Goal: Task Accomplishment & Management: Manage account settings

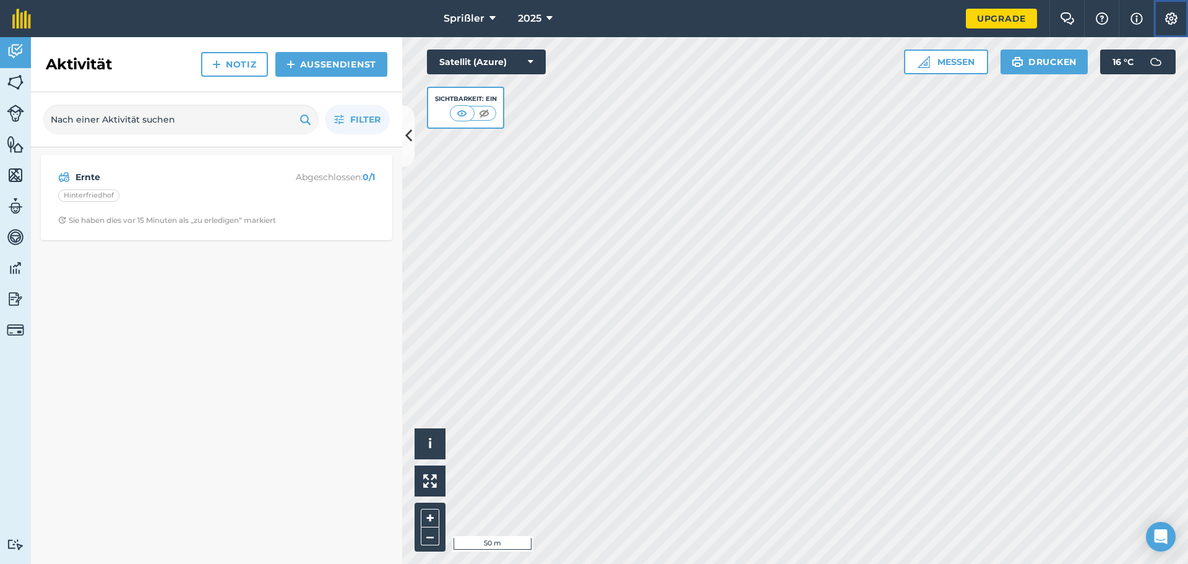
click at [1175, 18] on img at bounding box center [1171, 18] width 15 height 12
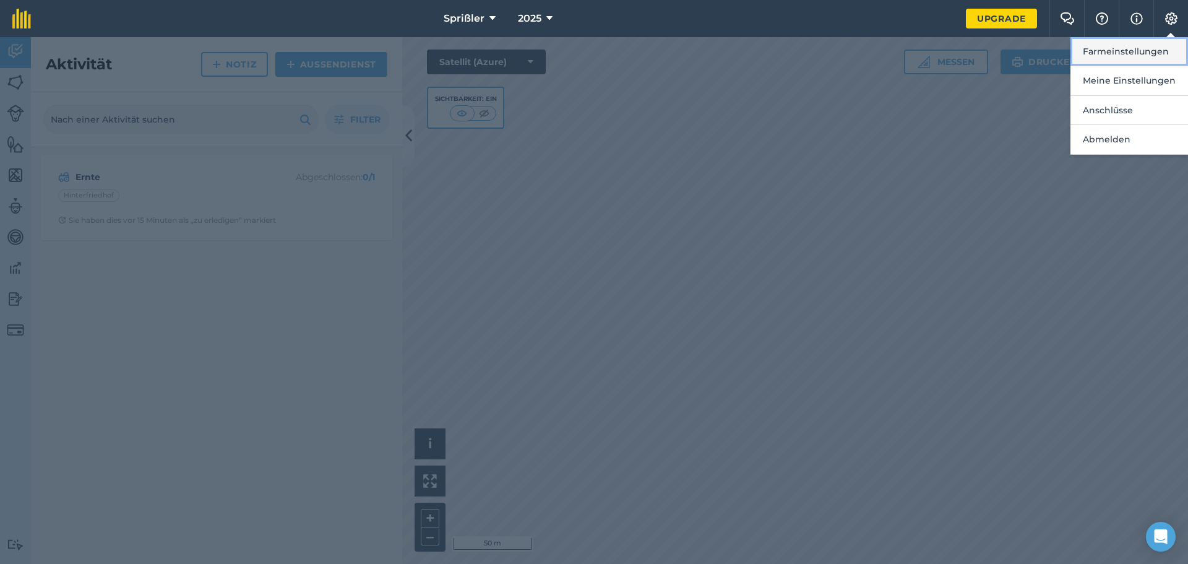
click at [1128, 52] on font "Farmeinstellungen" at bounding box center [1126, 51] width 86 height 11
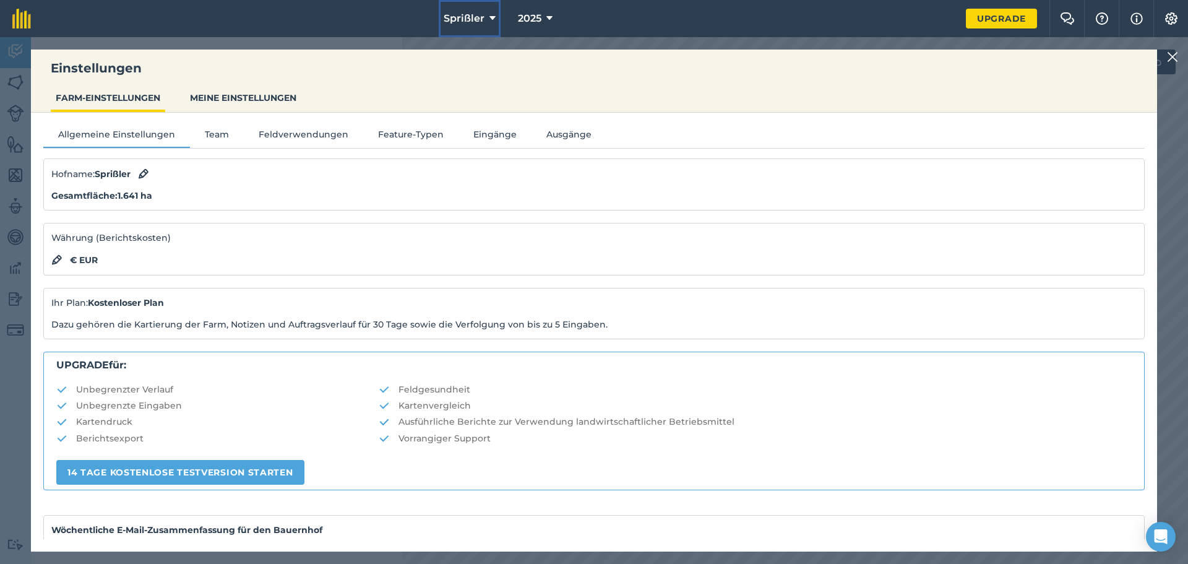
click at [470, 13] on font "Sprißler" at bounding box center [464, 18] width 41 height 12
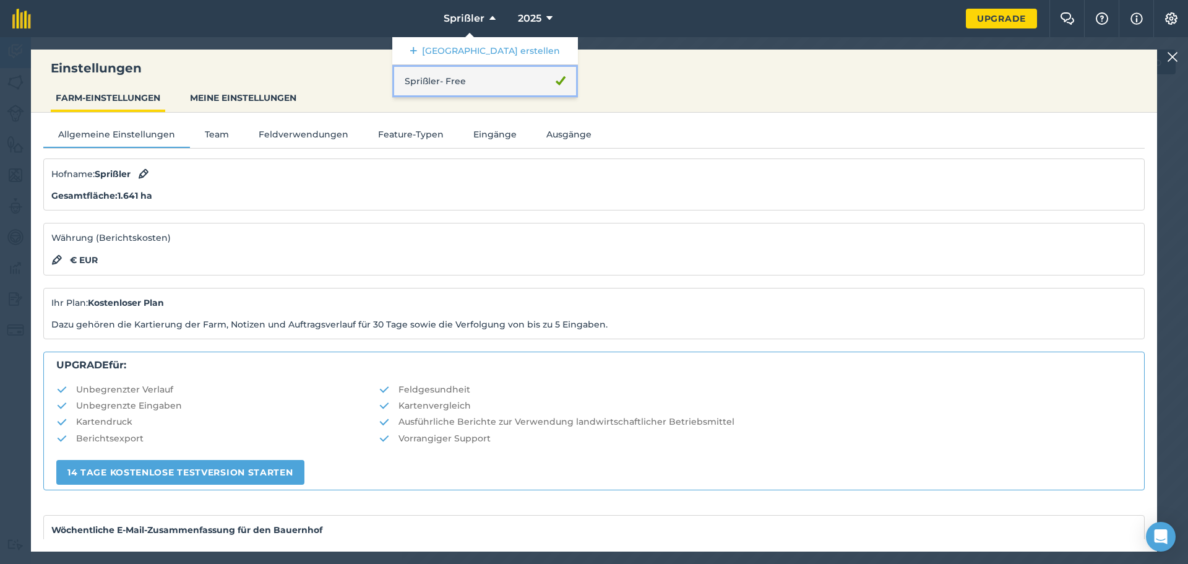
click at [454, 75] on font "- Free" at bounding box center [453, 81] width 26 height 12
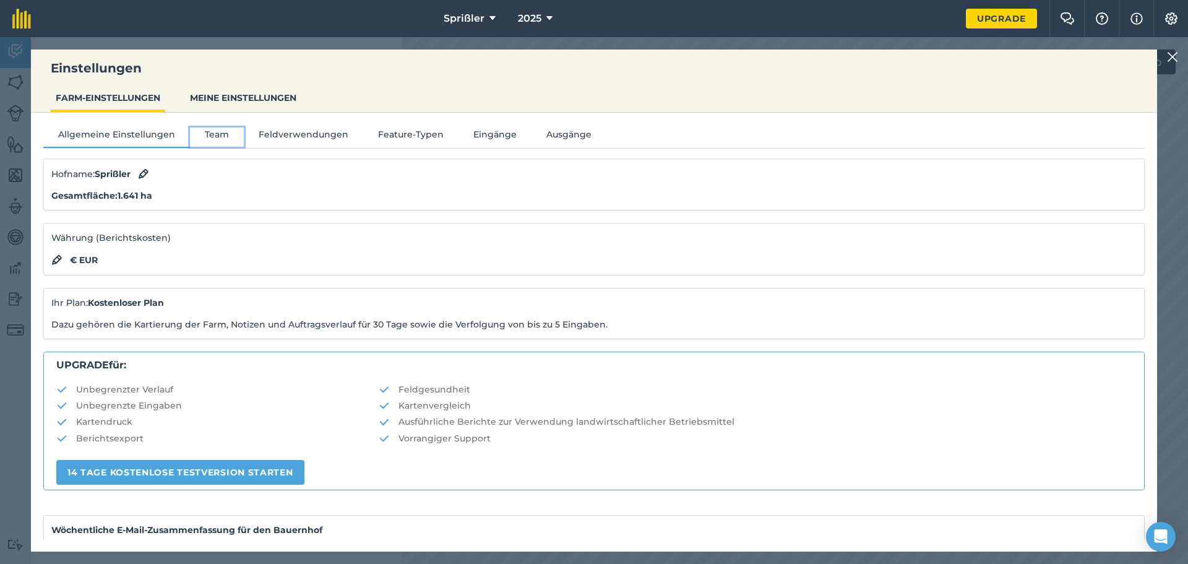
click at [222, 134] on font "Team" at bounding box center [217, 134] width 24 height 11
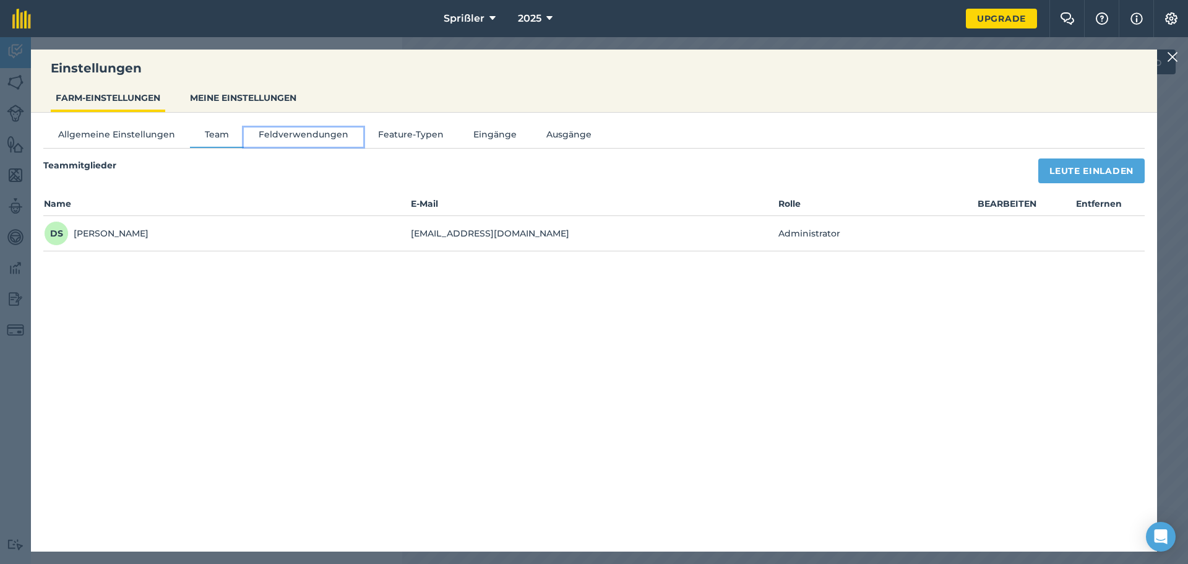
click at [296, 133] on font "Feldverwendungen" at bounding box center [304, 134] width 90 height 11
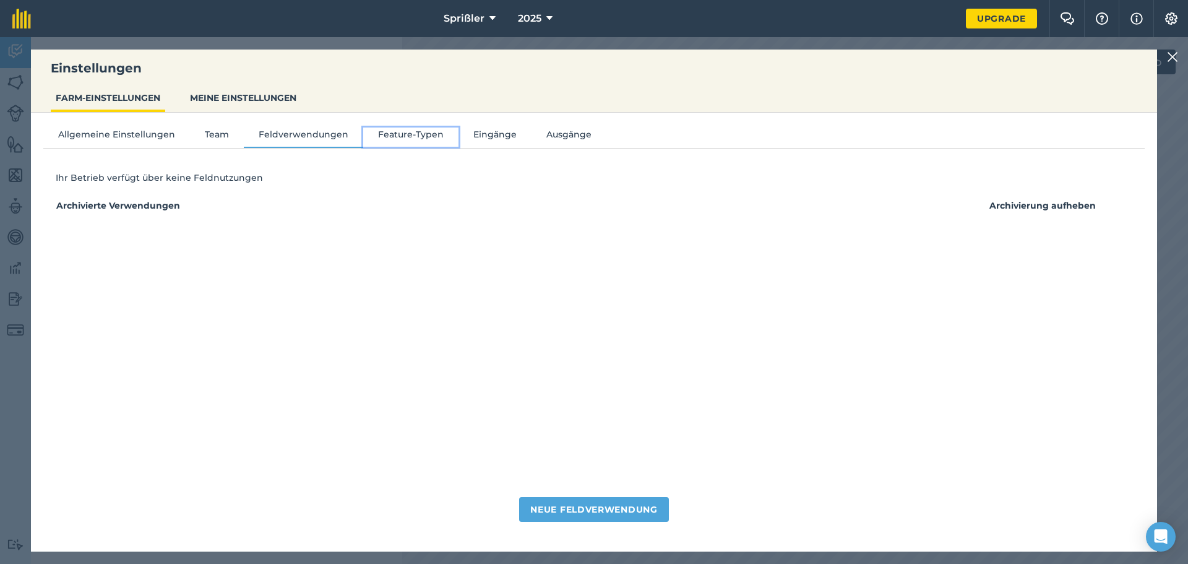
click at [401, 133] on font "Feature-Typen" at bounding box center [411, 134] width 66 height 11
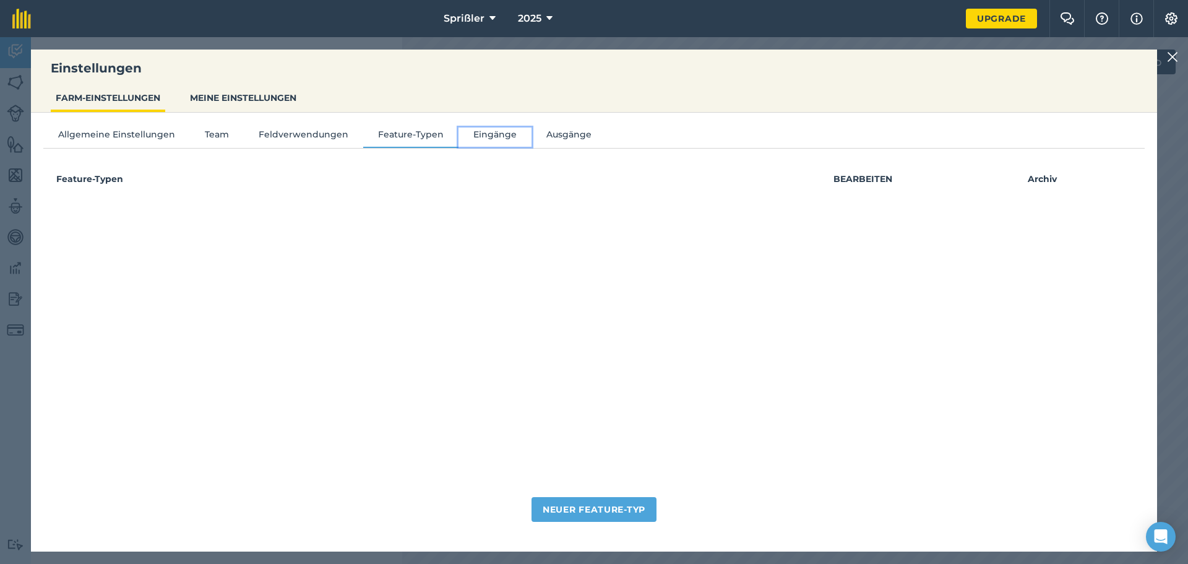
click at [479, 134] on font "Eingänge" at bounding box center [494, 134] width 43 height 11
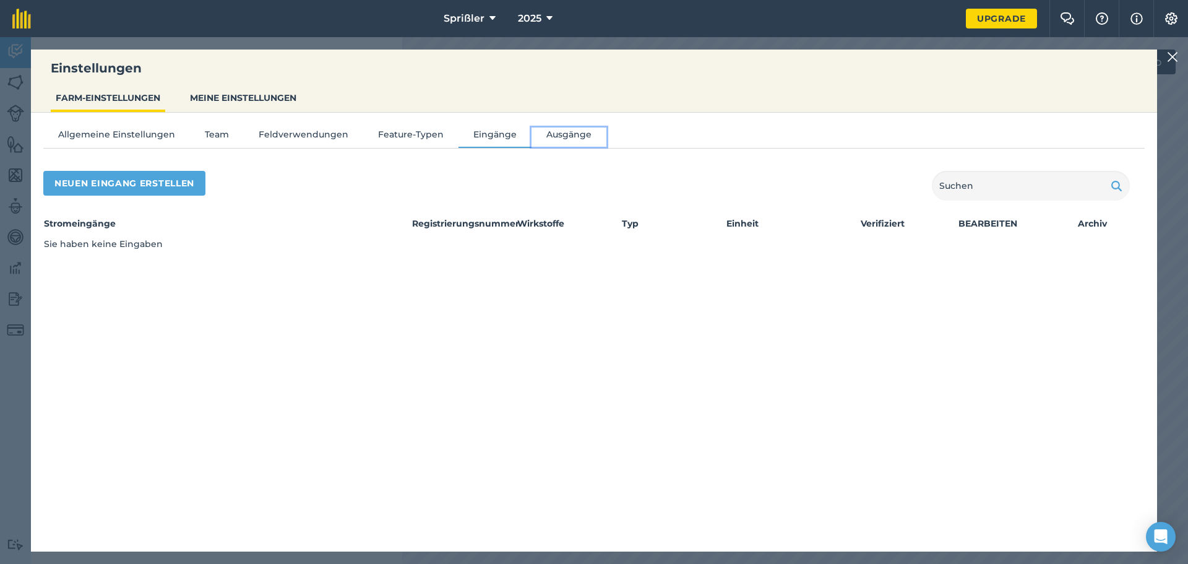
click at [549, 134] on font "Ausgänge" at bounding box center [569, 134] width 45 height 11
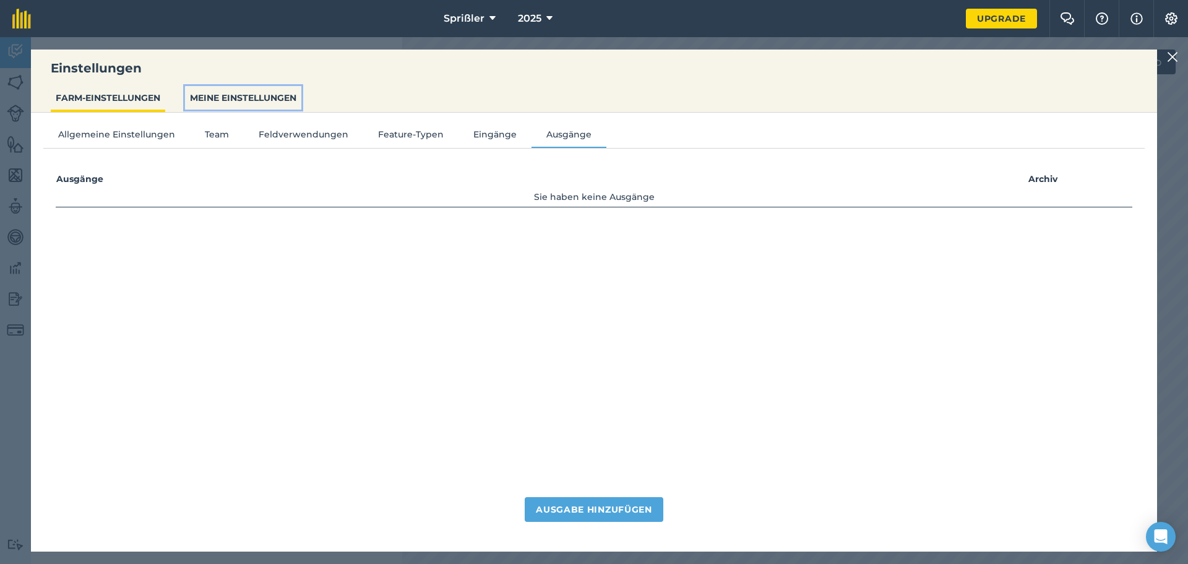
click at [202, 97] on font "MEINE EINSTELLUNGEN" at bounding box center [243, 97] width 106 height 11
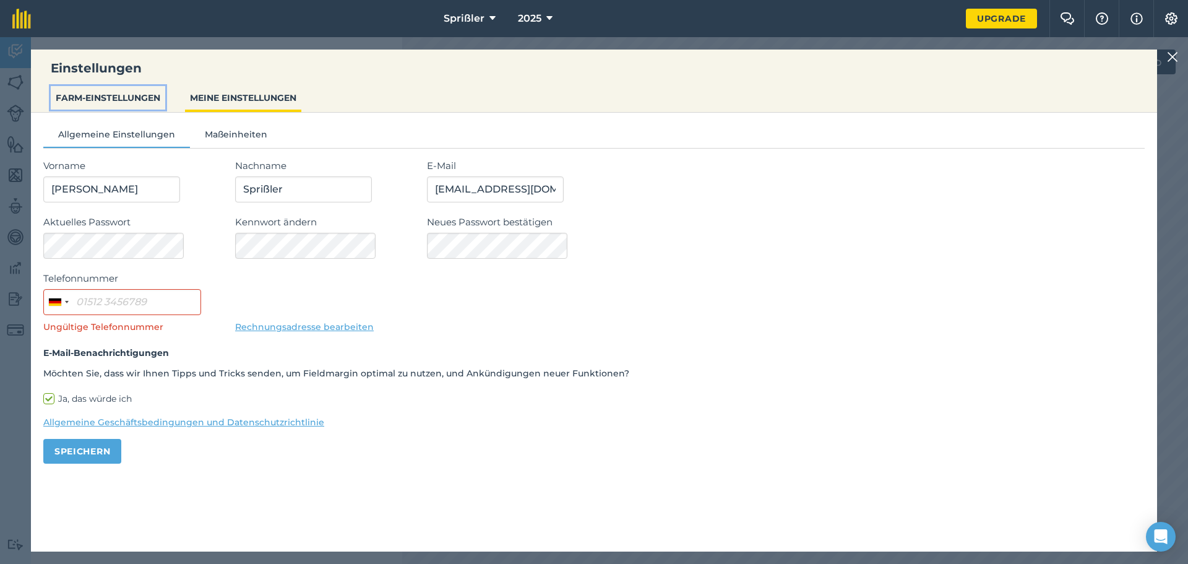
click at [115, 101] on font "FARM-EINSTELLUNGEN" at bounding box center [108, 97] width 105 height 11
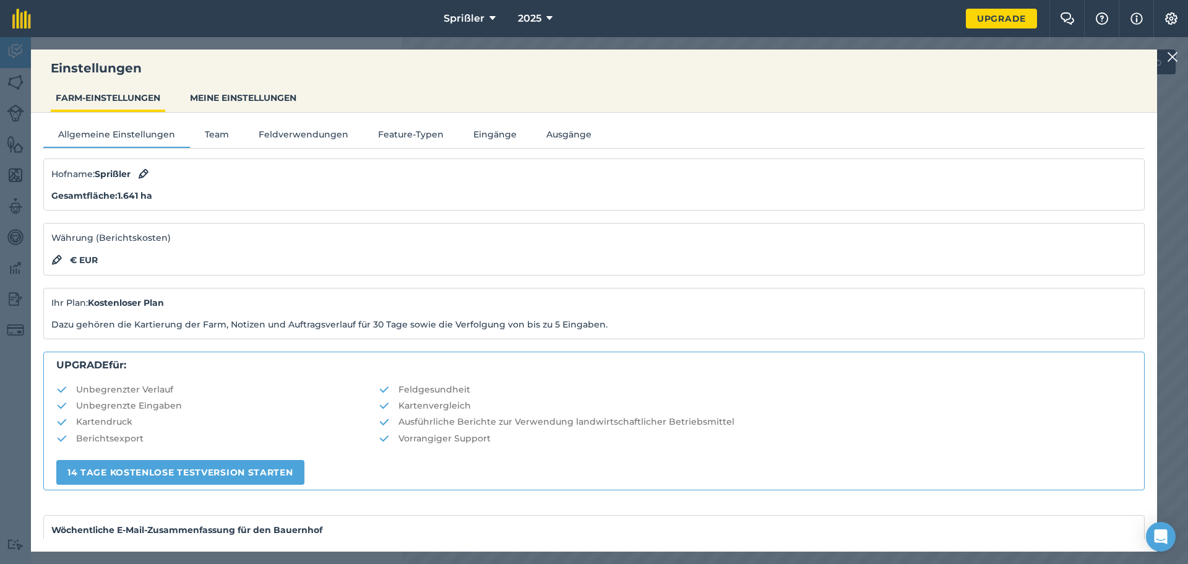
click at [131, 189] on div "Gesamtfläche : 1.641 ha" at bounding box center [594, 196] width 1086 height 14
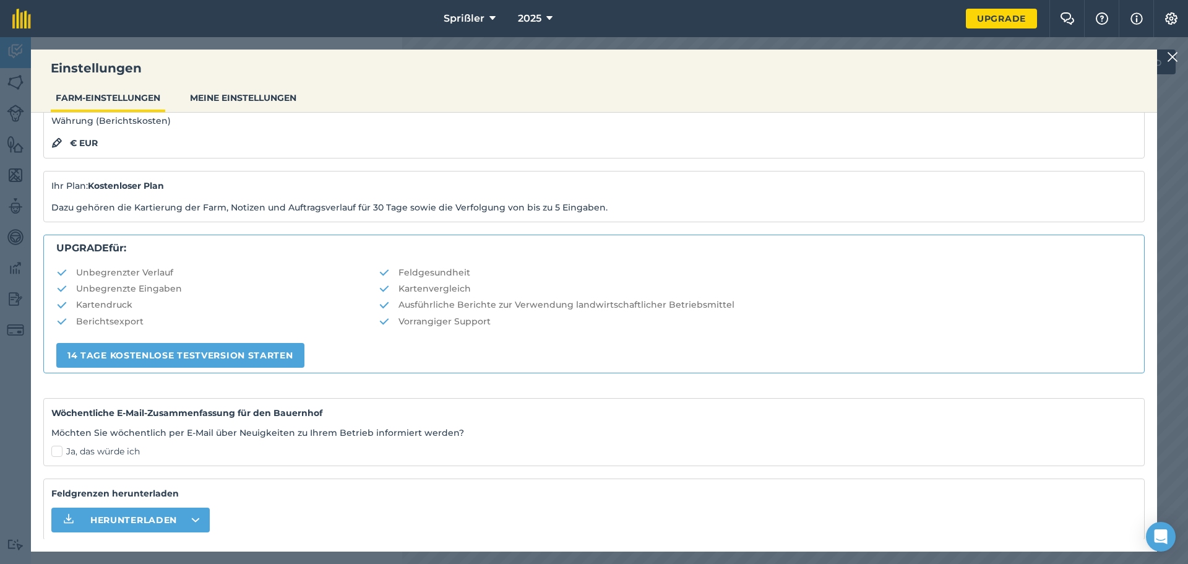
scroll to position [155, 0]
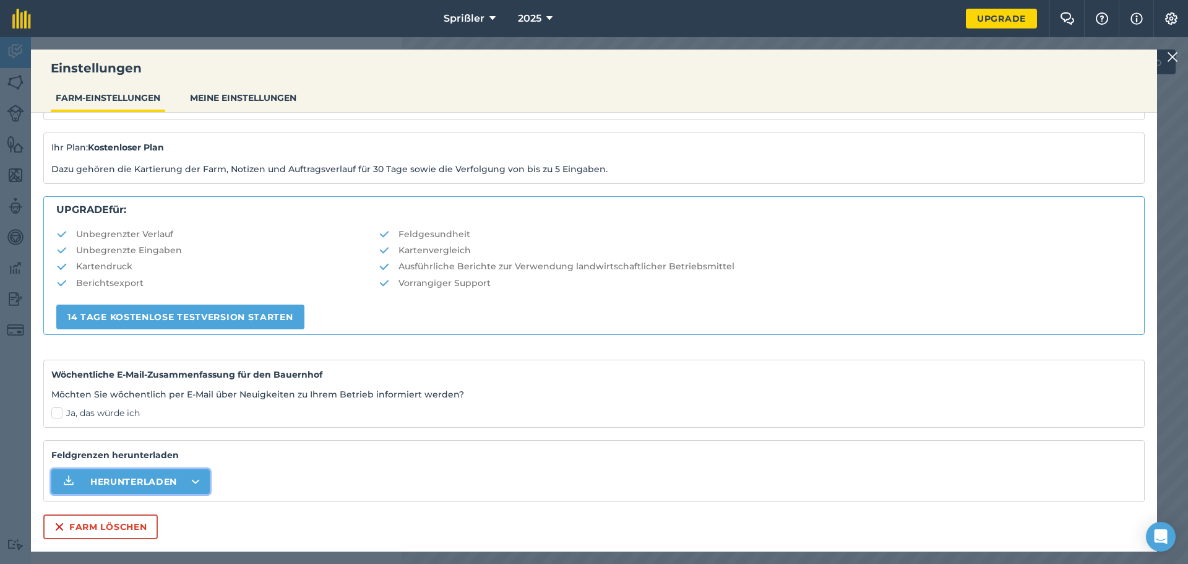
click at [203, 491] on button "Herunterladen" at bounding box center [130, 481] width 158 height 25
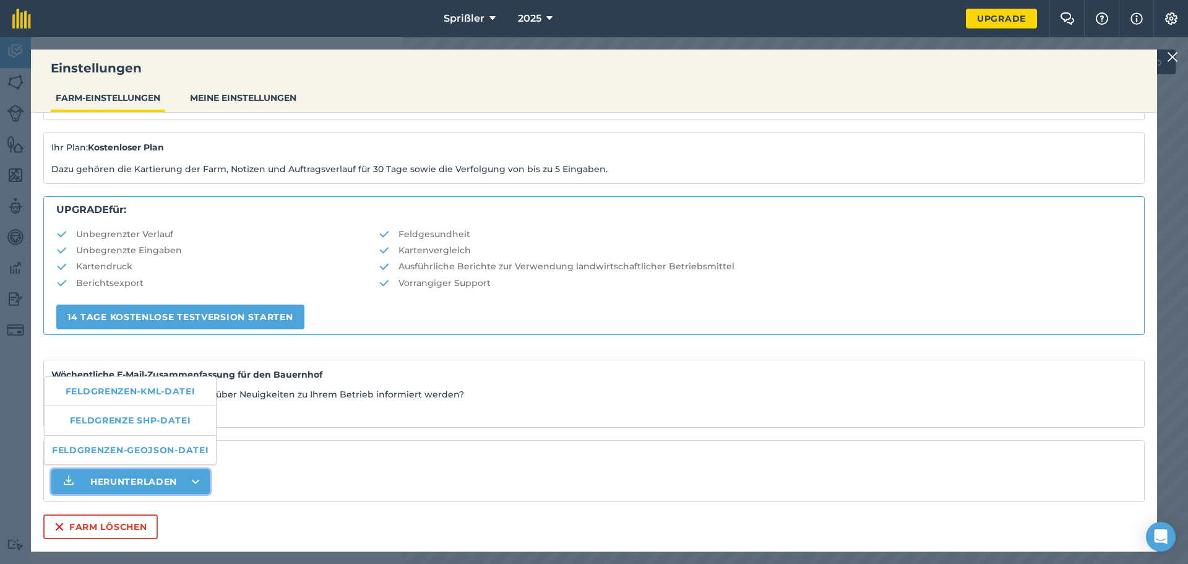
click at [269, 452] on strong "Feldgrenzen herunterladen" at bounding box center [594, 455] width 1086 height 14
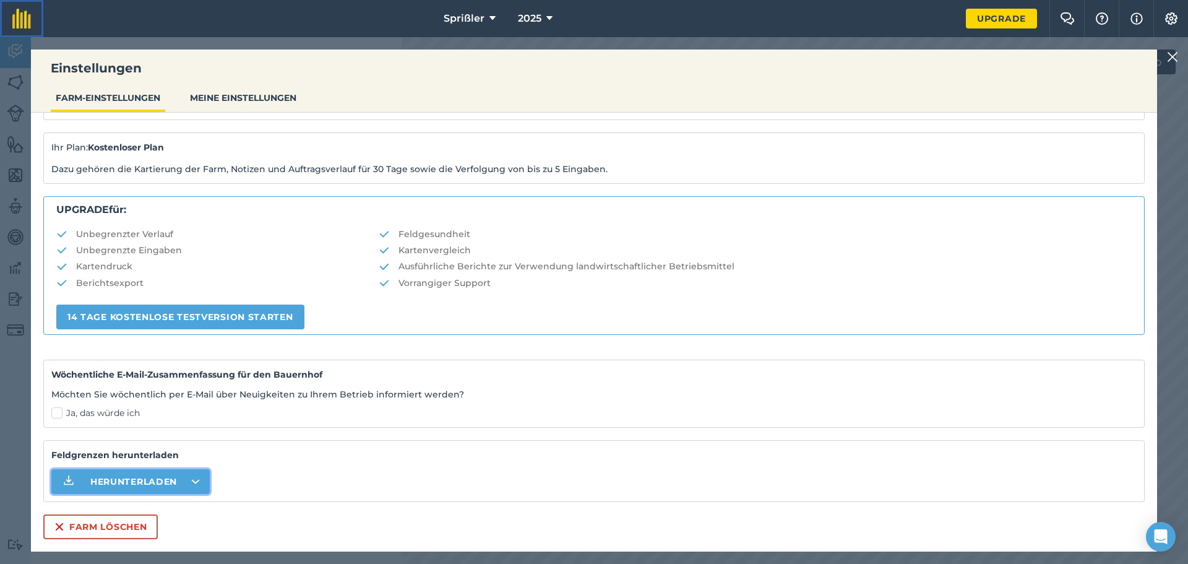
click at [25, 18] on img at bounding box center [21, 19] width 19 height 20
click at [1169, 56] on img at bounding box center [1172, 57] width 11 height 15
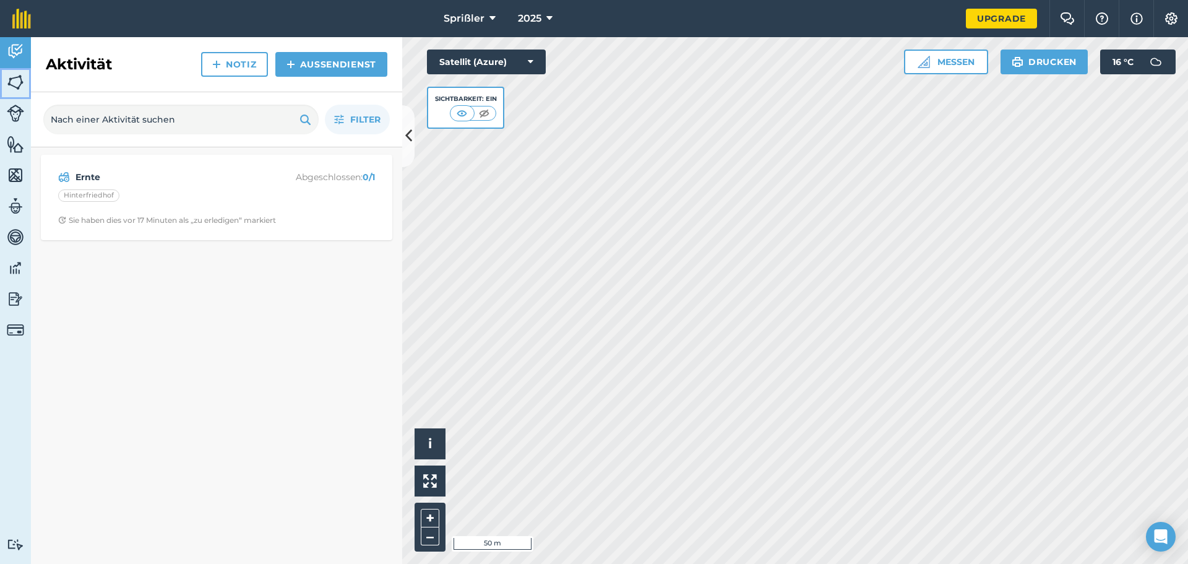
click at [13, 82] on img at bounding box center [15, 82] width 17 height 19
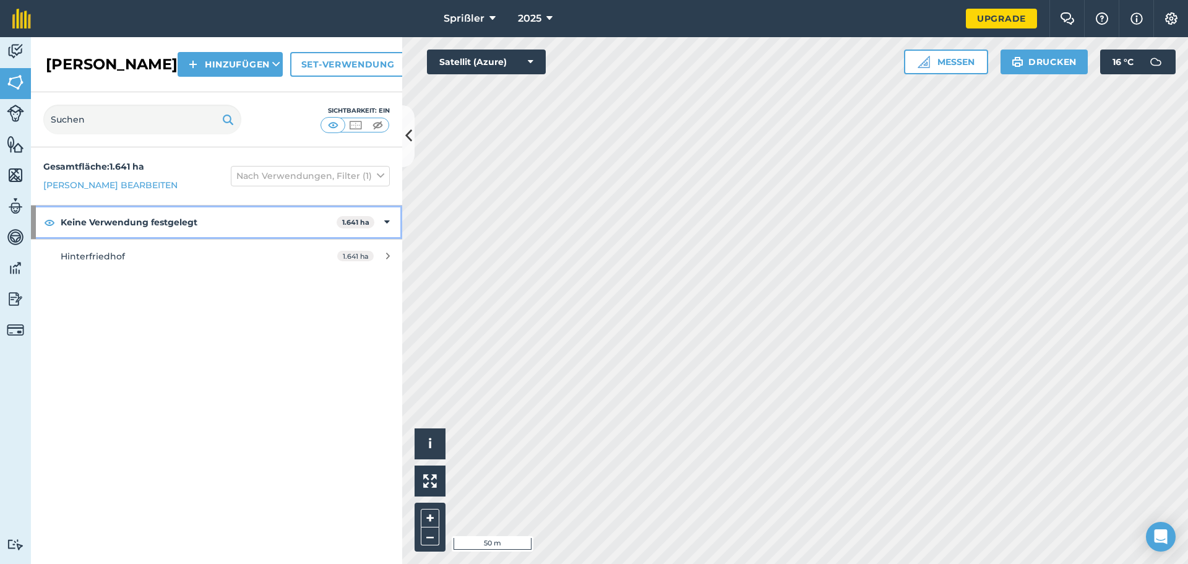
click at [388, 218] on icon at bounding box center [387, 222] width 6 height 14
click at [388, 218] on icon at bounding box center [388, 222] width 3 height 14
click at [388, 218] on icon at bounding box center [387, 222] width 6 height 14
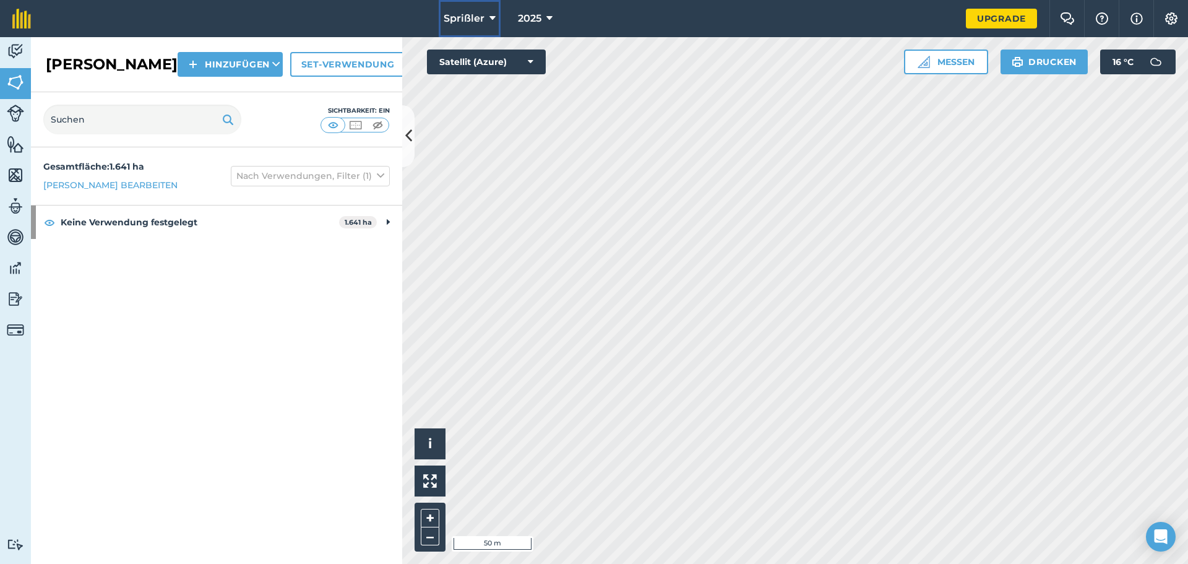
click at [467, 13] on font "Sprißler" at bounding box center [464, 18] width 41 height 12
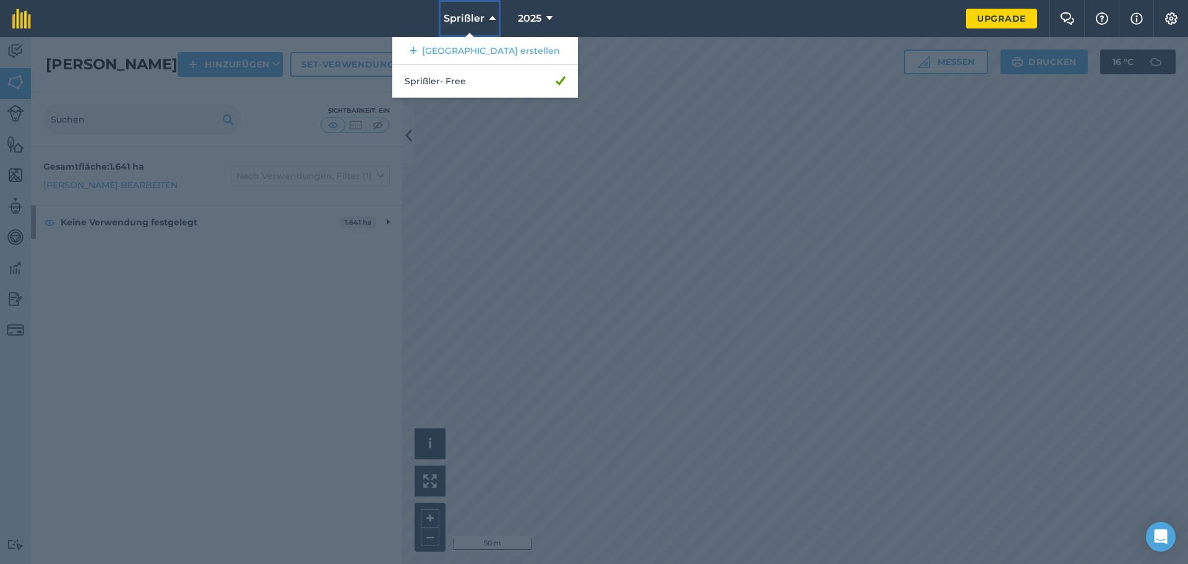
click at [467, 13] on font "Sprißler" at bounding box center [464, 18] width 41 height 12
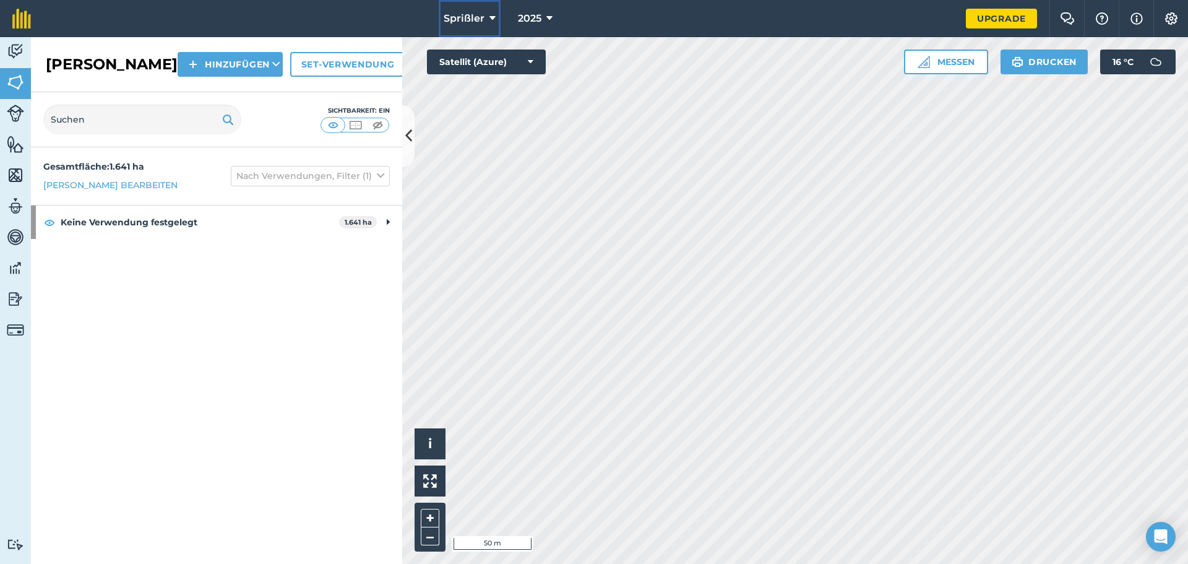
click at [467, 13] on font "Sprißler" at bounding box center [464, 18] width 41 height 12
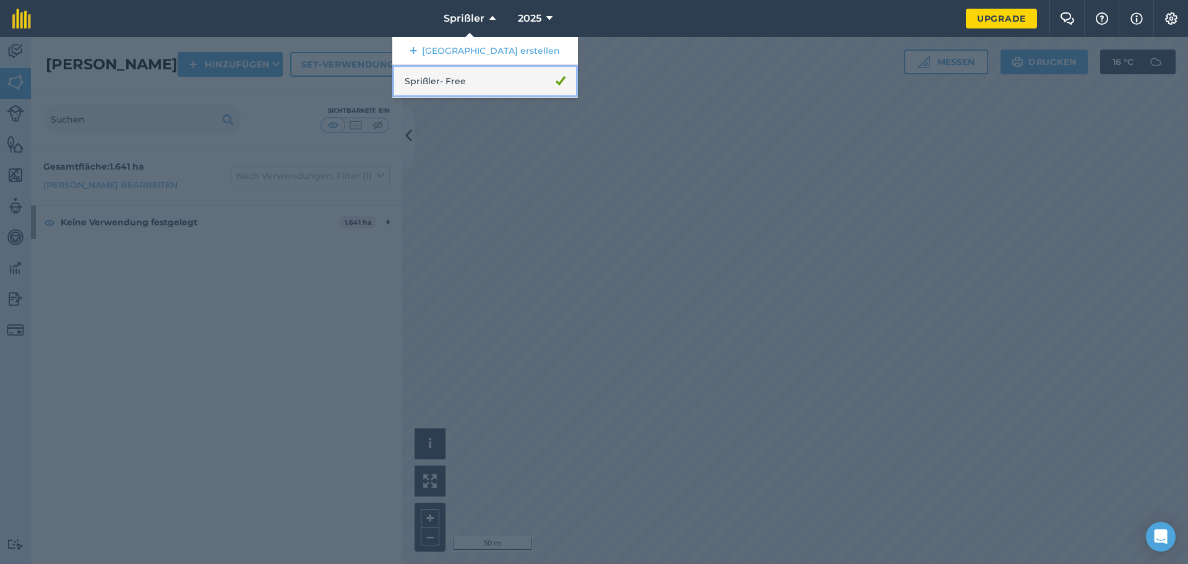
click at [483, 74] on link "Sprißler - Free" at bounding box center [485, 81] width 186 height 33
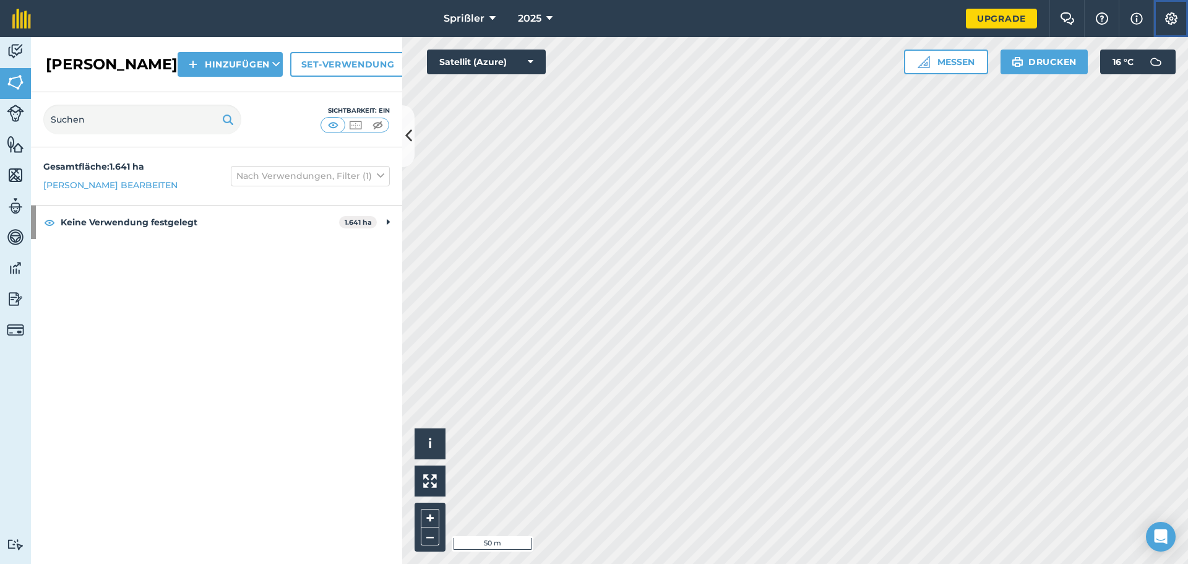
click at [1175, 18] on img at bounding box center [1171, 18] width 15 height 12
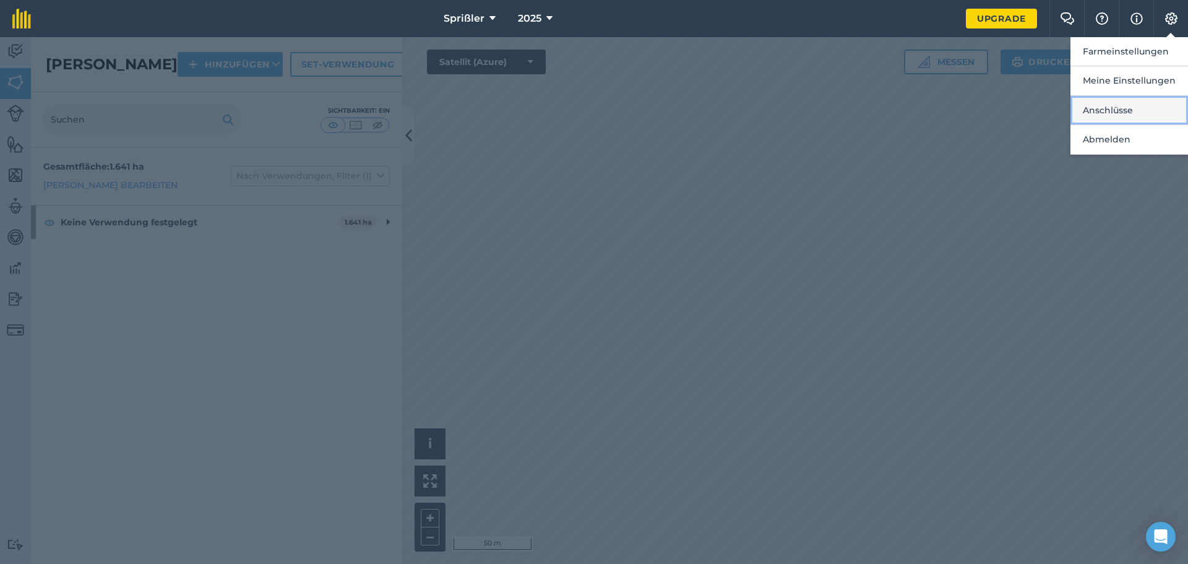
click at [1109, 108] on font "Anschlüsse" at bounding box center [1108, 110] width 50 height 11
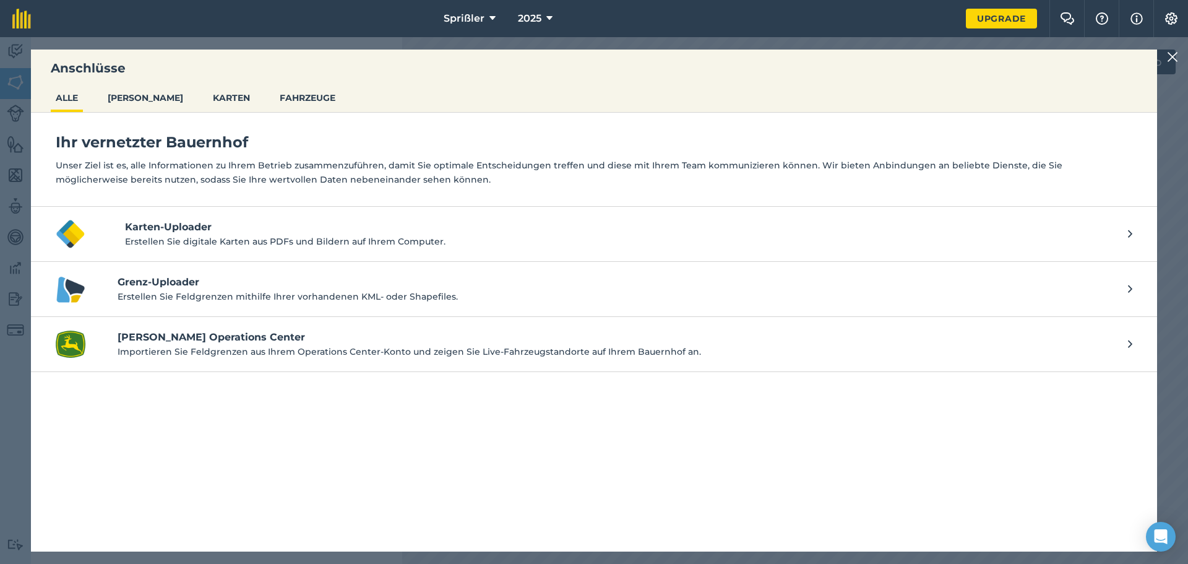
click at [1168, 61] on img at bounding box center [1172, 57] width 11 height 15
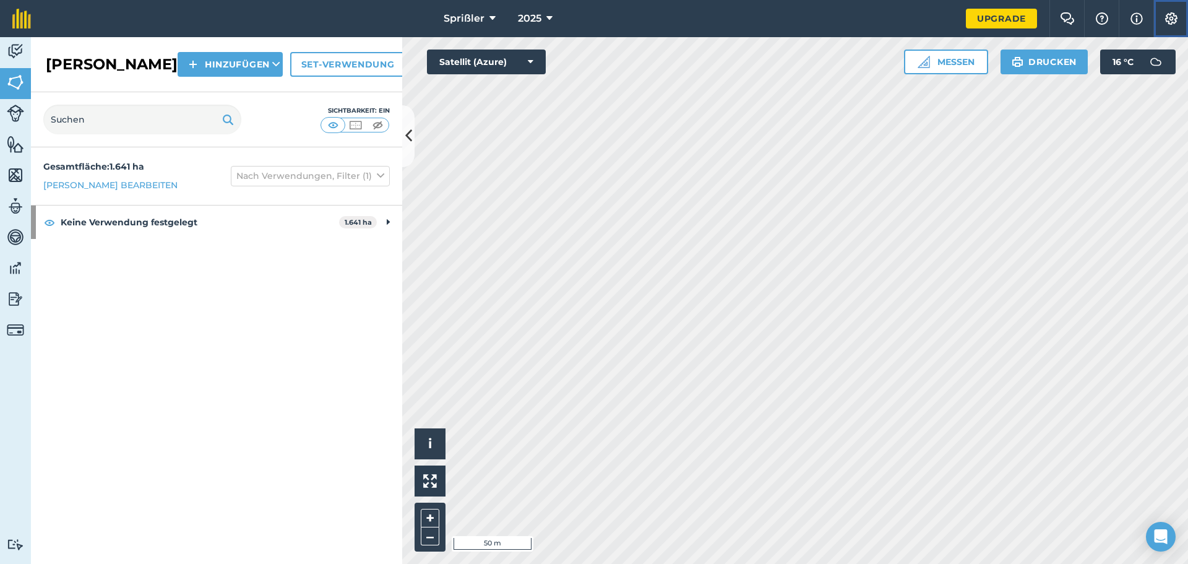
click at [1170, 24] on img at bounding box center [1171, 18] width 15 height 12
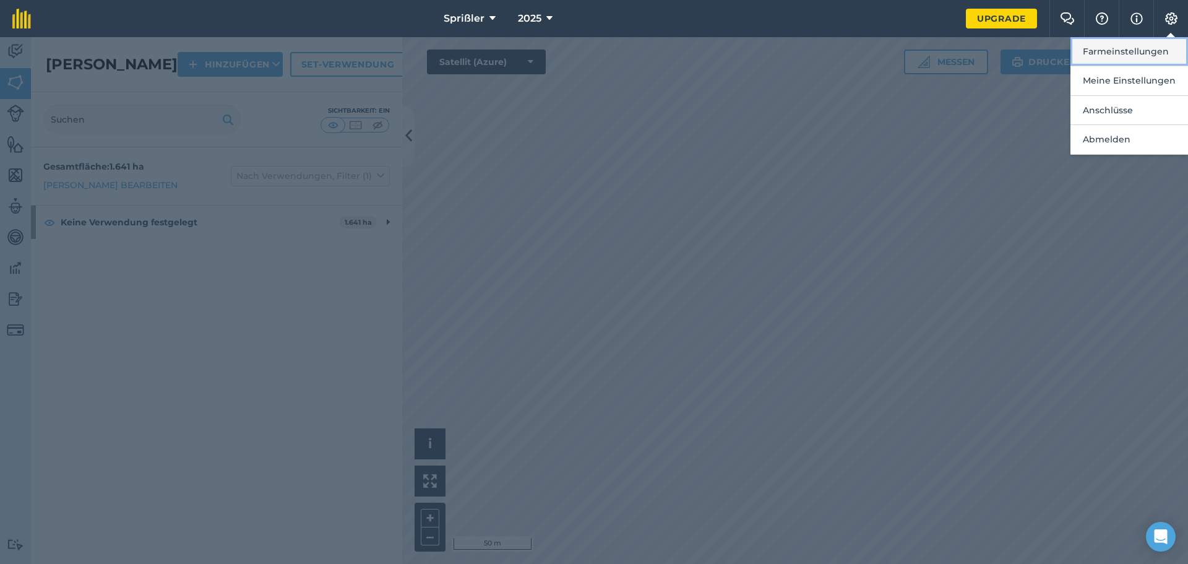
click at [1154, 59] on button "Farmeinstellungen" at bounding box center [1130, 51] width 118 height 29
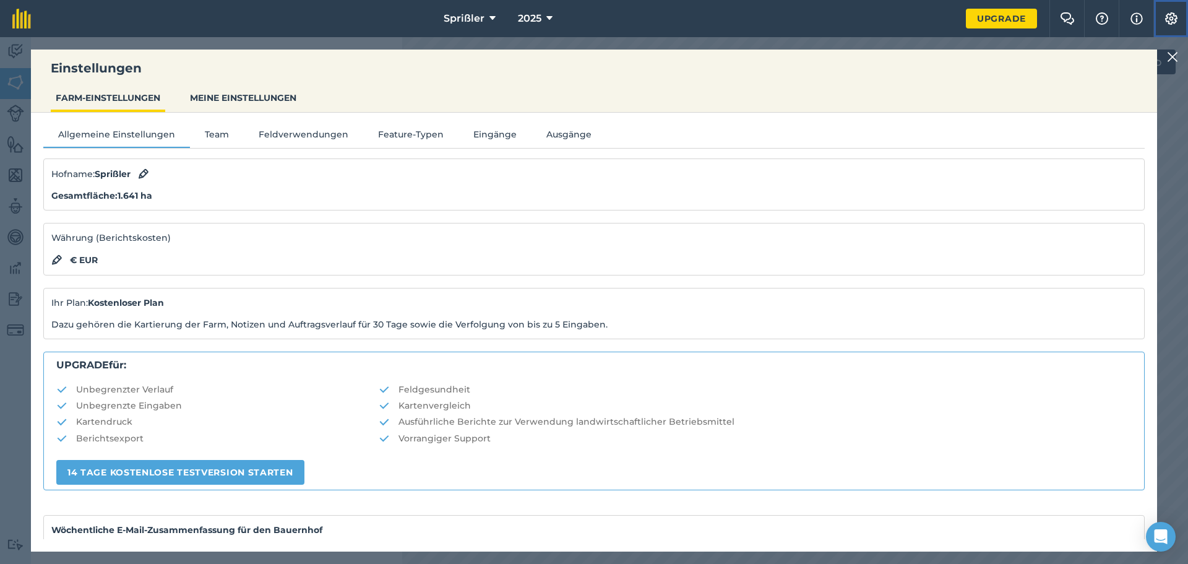
click at [1173, 18] on img at bounding box center [1171, 18] width 15 height 12
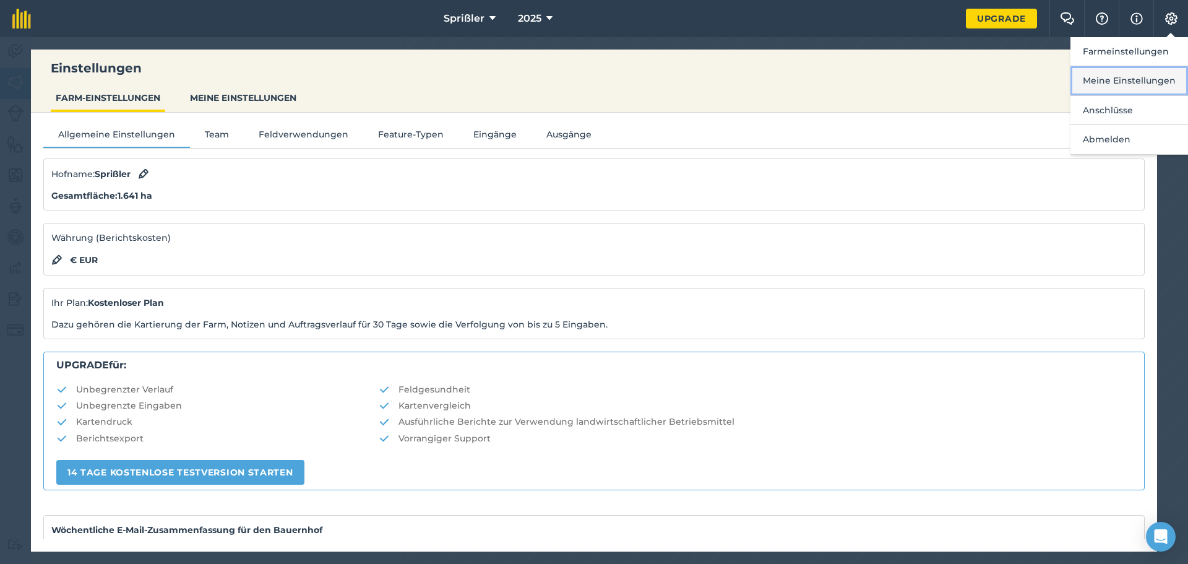
click at [1161, 80] on font "Meine Einstellungen" at bounding box center [1129, 80] width 93 height 11
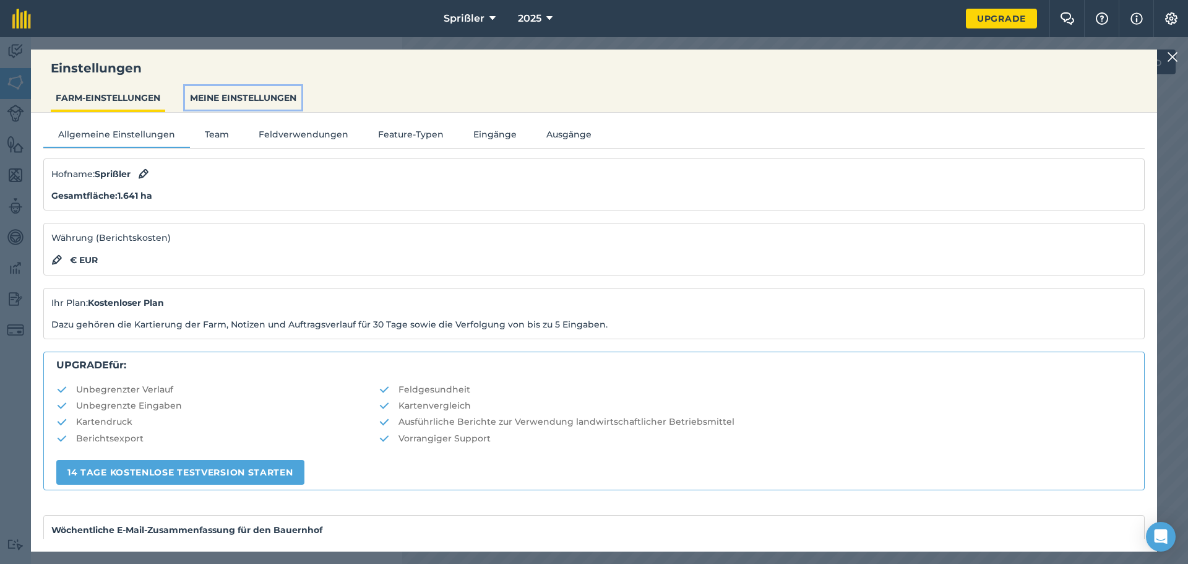
click at [235, 98] on font "MEINE EINSTELLUNGEN" at bounding box center [243, 97] width 106 height 11
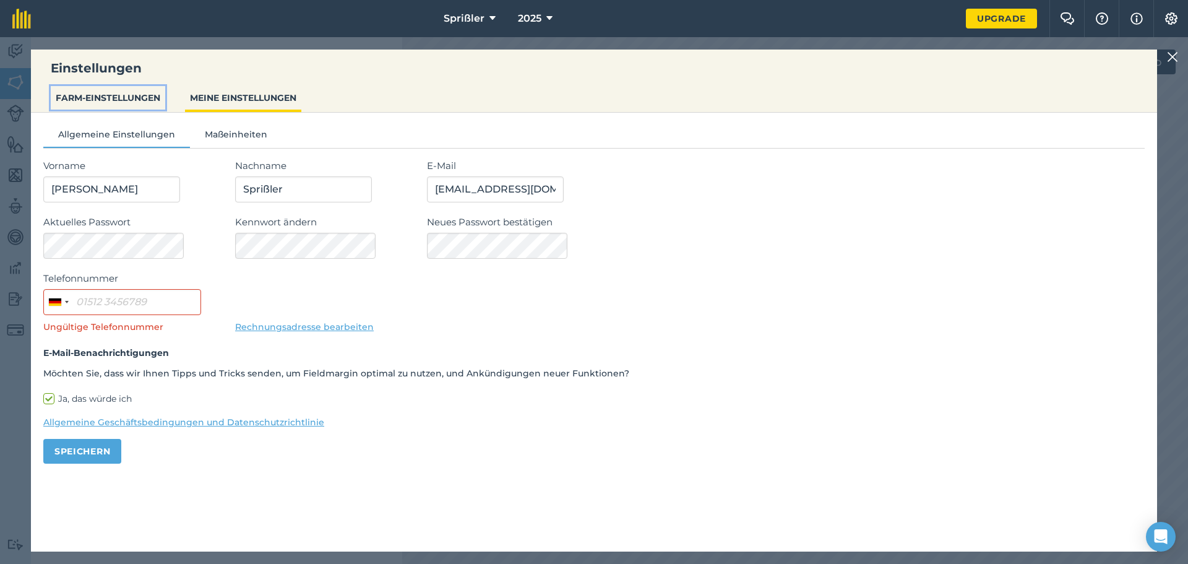
click at [104, 94] on font "FARM-EINSTELLUNGEN" at bounding box center [108, 97] width 105 height 11
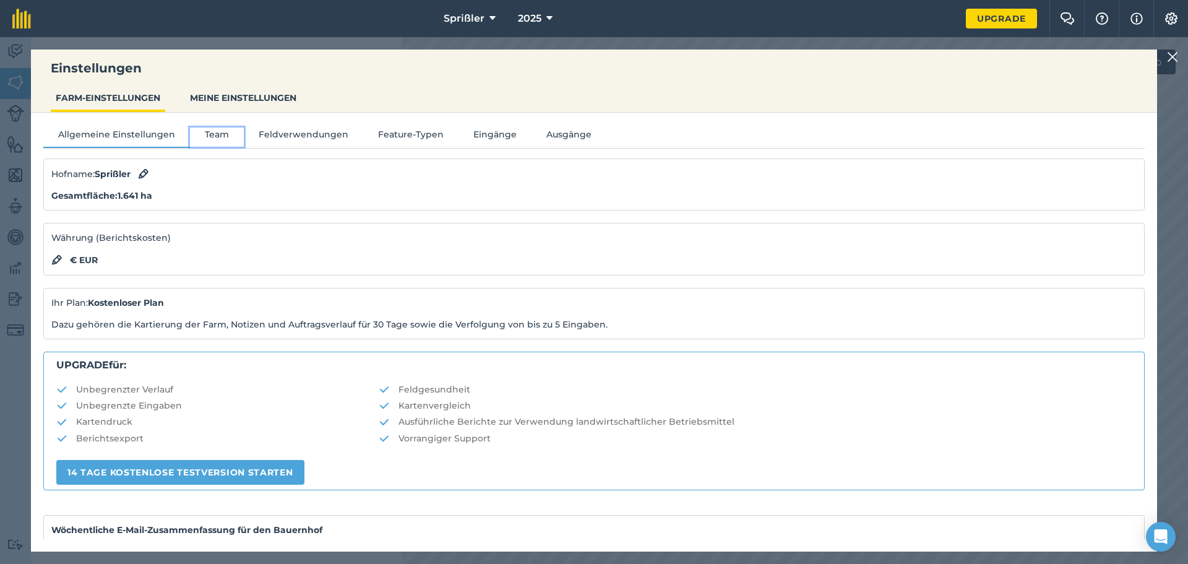
click at [212, 132] on font "Team" at bounding box center [217, 134] width 24 height 11
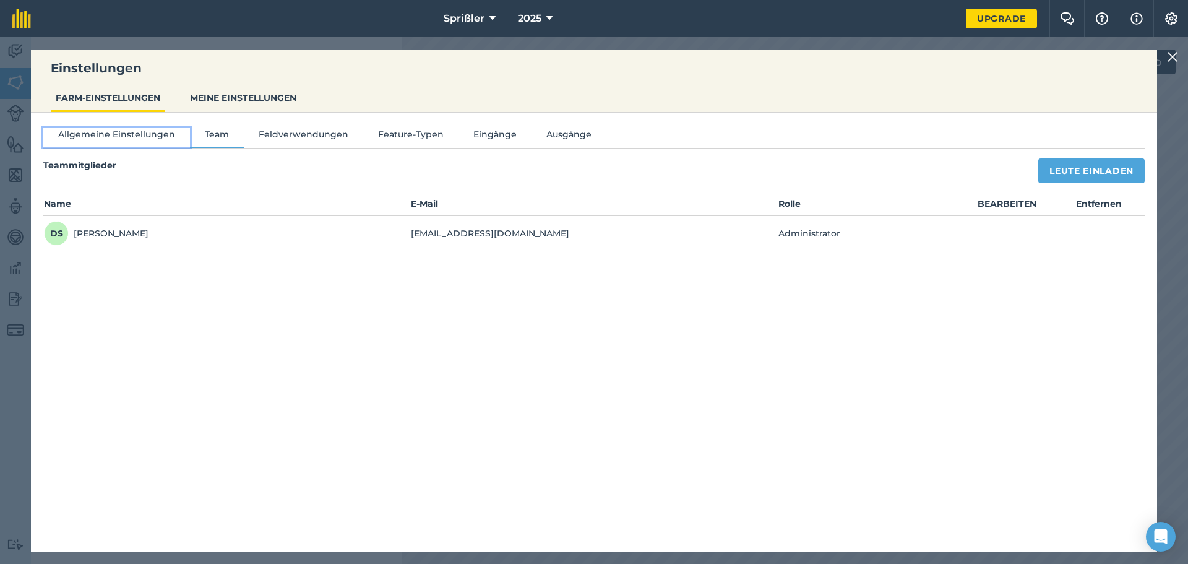
click at [134, 131] on font "Allgemeine Einstellungen" at bounding box center [116, 134] width 117 height 11
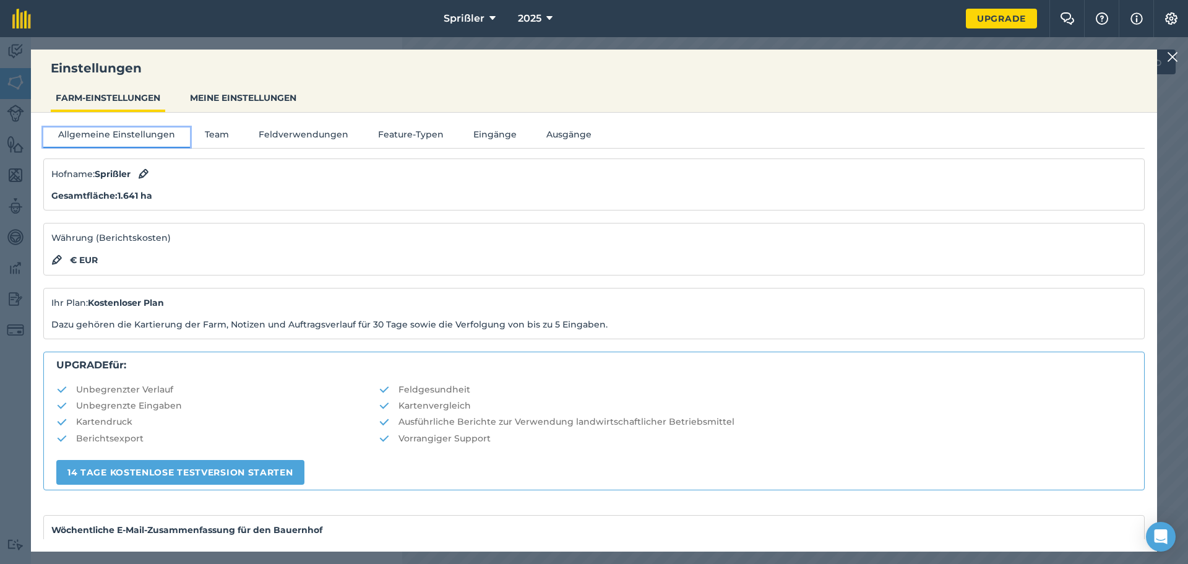
scroll to position [155, 0]
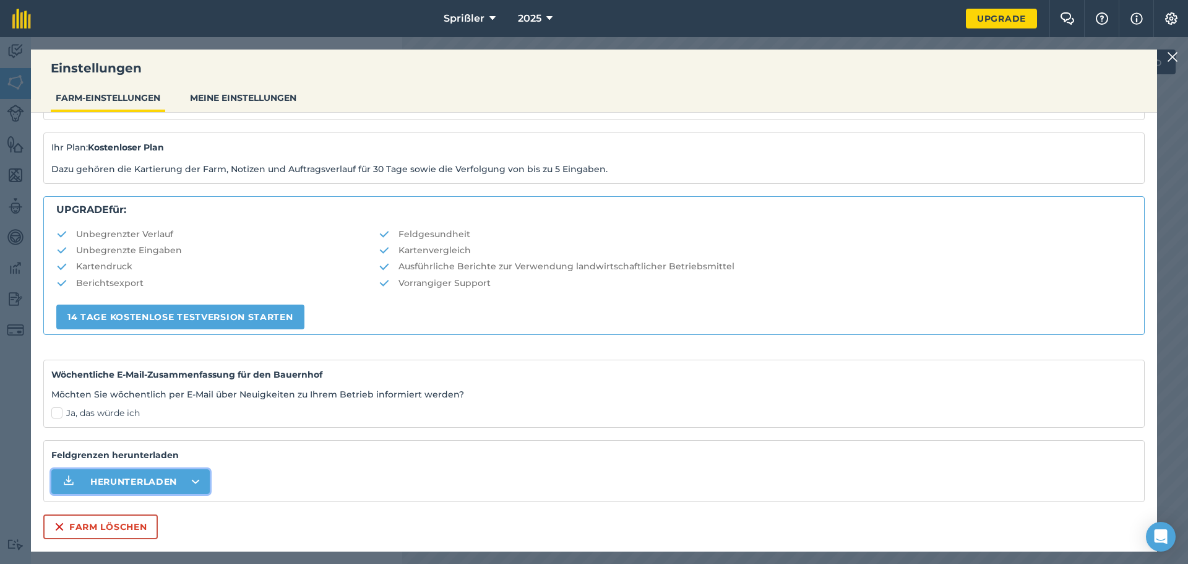
click at [196, 480] on icon "button" at bounding box center [195, 481] width 7 height 3
